Goal: Transaction & Acquisition: Obtain resource

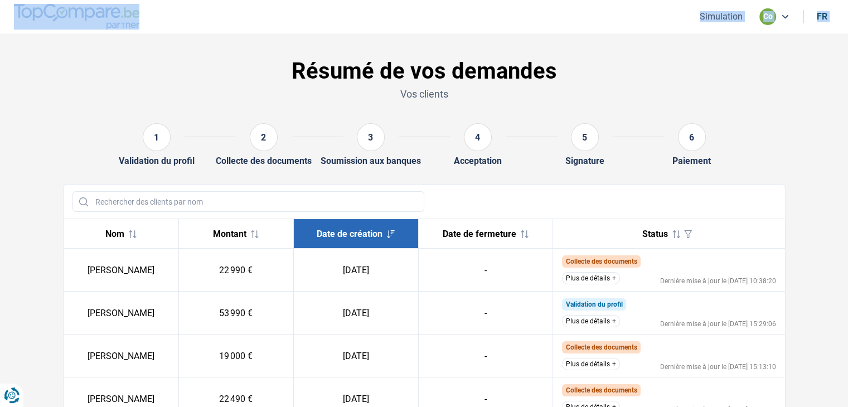
drag, startPoint x: 51, startPoint y: 77, endPoint x: 0, endPoint y: -28, distance: 117.5
